Goal: Information Seeking & Learning: Learn about a topic

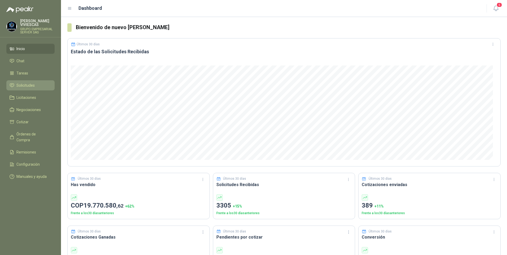
click at [25, 84] on span "Solicitudes" at bounding box center [25, 86] width 18 height 6
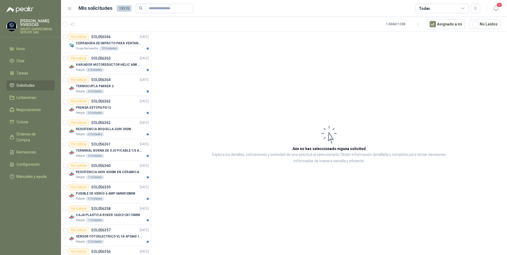
click at [495, 0] on header "Mis solicitudes 19376 Todas 6" at bounding box center [284, 8] width 446 height 17
click at [498, 11] on icon "button" at bounding box center [496, 8] width 7 height 7
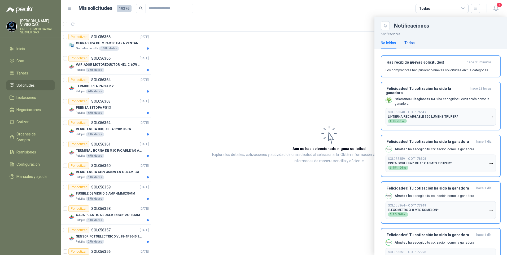
click at [407, 42] on div "Todas" at bounding box center [410, 43] width 10 height 6
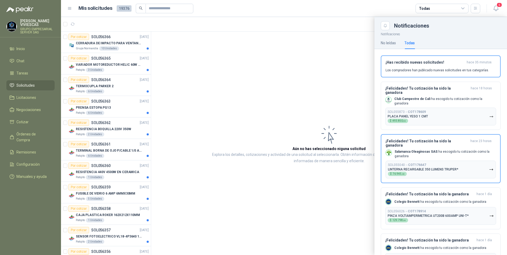
click at [94, 44] on div at bounding box center [284, 136] width 446 height 238
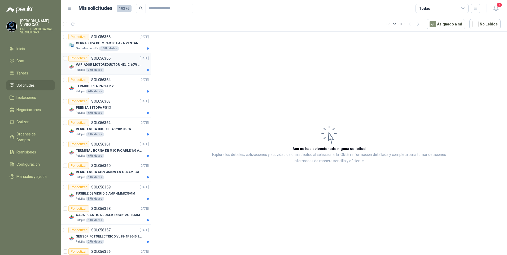
click at [93, 64] on p "VARIADOR MOTOREDUCTOR HELIC 60W 110V" at bounding box center [109, 64] width 66 height 5
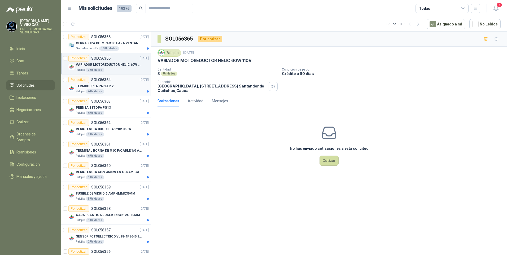
click at [88, 85] on p "TERMOCUPLA PARKER 2" at bounding box center [95, 86] width 38 height 5
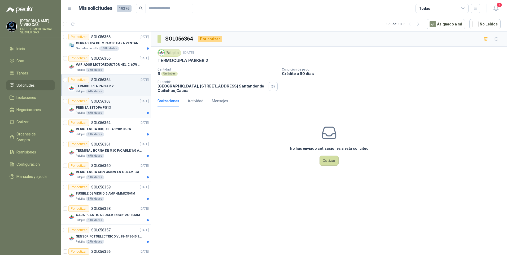
click at [92, 106] on p "PRENSA ESTOPA PG13" at bounding box center [93, 107] width 35 height 5
click at [94, 129] on p "RESISTENCIA BOQUILLA 220V 350W" at bounding box center [103, 129] width 55 height 5
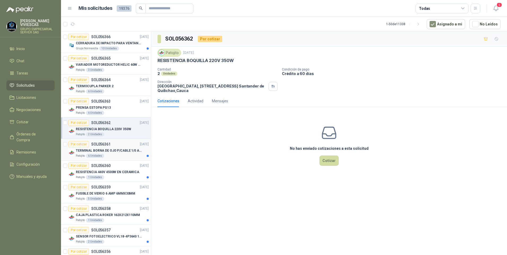
click at [97, 153] on p "TERMINAL BORNA DE OJO P/CABLE 1/0 AWG" at bounding box center [109, 150] width 66 height 5
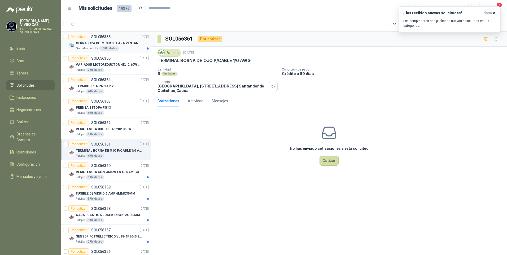
click at [123, 44] on p "CERRADURA DE IMPACTO PARA VENTANAS" at bounding box center [109, 43] width 66 height 5
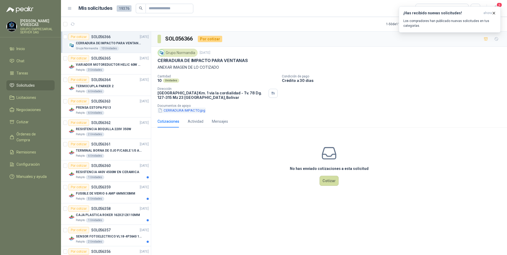
click at [183, 111] on button "CERRADURA IMPACTO.jpg" at bounding box center [182, 111] width 48 height 6
